Goal: Information Seeking & Learning: Learn about a topic

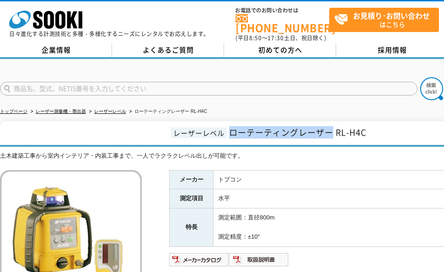
drag, startPoint x: 230, startPoint y: 128, endPoint x: 333, endPoint y: 129, distance: 102.4
click at [333, 129] on span "ローテーティングレーザー RL-H4C" at bounding box center [297, 132] width 137 height 12
copy span "ローテーティングレーザー"
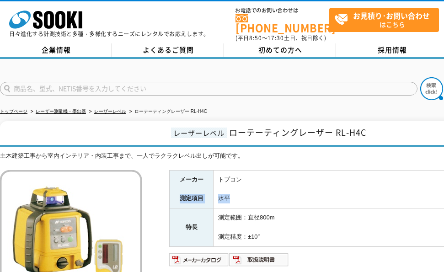
drag, startPoint x: 181, startPoint y: 191, endPoint x: 232, endPoint y: 195, distance: 51.3
click at [232, 195] on tr "測定項目 水平" at bounding box center [352, 198] width 365 height 19
copy tr "測定項目 水平"
drag, startPoint x: 217, startPoint y: 210, endPoint x: 279, endPoint y: 212, distance: 62.2
click at [279, 212] on td "測定範囲：直径800m 測定精度：±10″" at bounding box center [374, 227] width 321 height 38
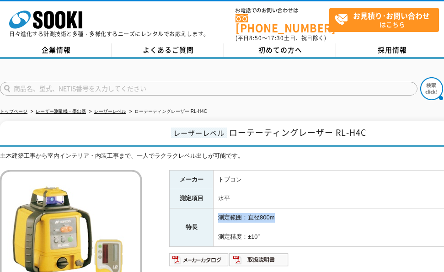
copy td "測定範囲：直径800m"
drag, startPoint x: 218, startPoint y: 230, endPoint x: 264, endPoint y: 232, distance: 46.7
click at [264, 232] on td "測定範囲：直径800m 測定精度：±10″" at bounding box center [374, 227] width 321 height 38
drag, startPoint x: 274, startPoint y: 225, endPoint x: 231, endPoint y: 230, distance: 43.2
click at [231, 230] on td "測定範囲：直径800m 測定精度：±10″" at bounding box center [374, 227] width 321 height 38
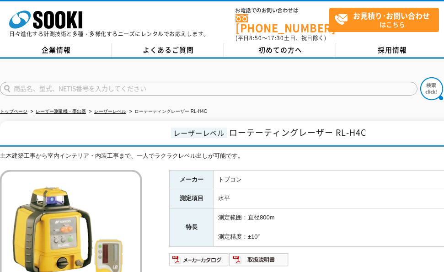
drag, startPoint x: 218, startPoint y: 229, endPoint x: 264, endPoint y: 231, distance: 45.8
click at [264, 231] on td "測定範囲：直径800m 測定精度：±10″" at bounding box center [374, 227] width 321 height 38
copy td "測定精度：±10″"
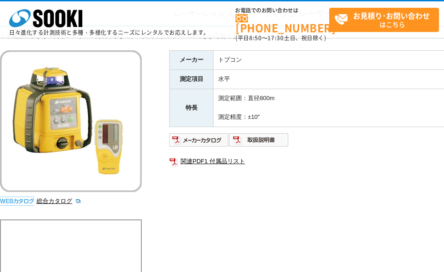
scroll to position [91, 0]
